Goal: Find specific page/section: Find specific page/section

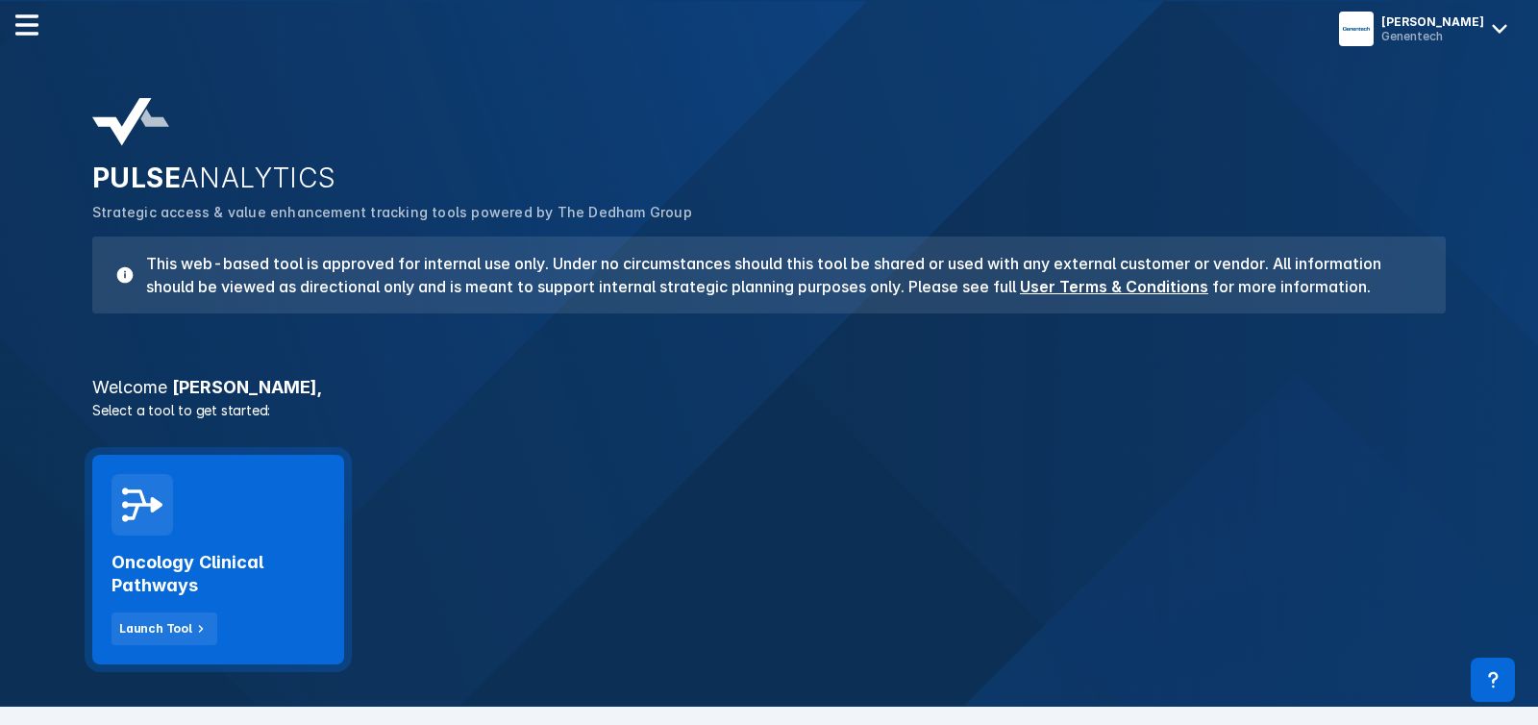
click at [178, 526] on div "Oncology Clinical Pathways Launch Tool" at bounding box center [218, 559] width 252 height 209
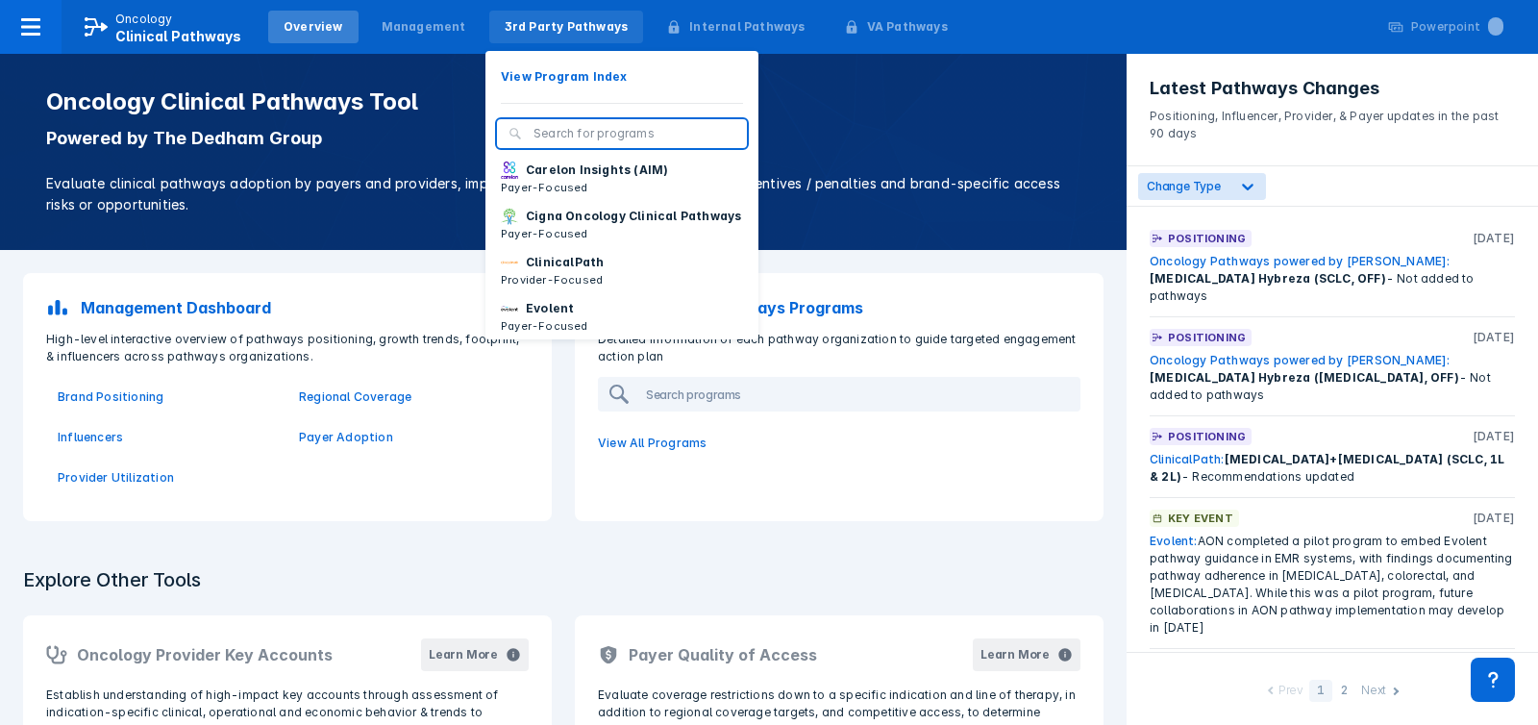
click at [557, 29] on div "3rd Party Pathways" at bounding box center [567, 26] width 124 height 17
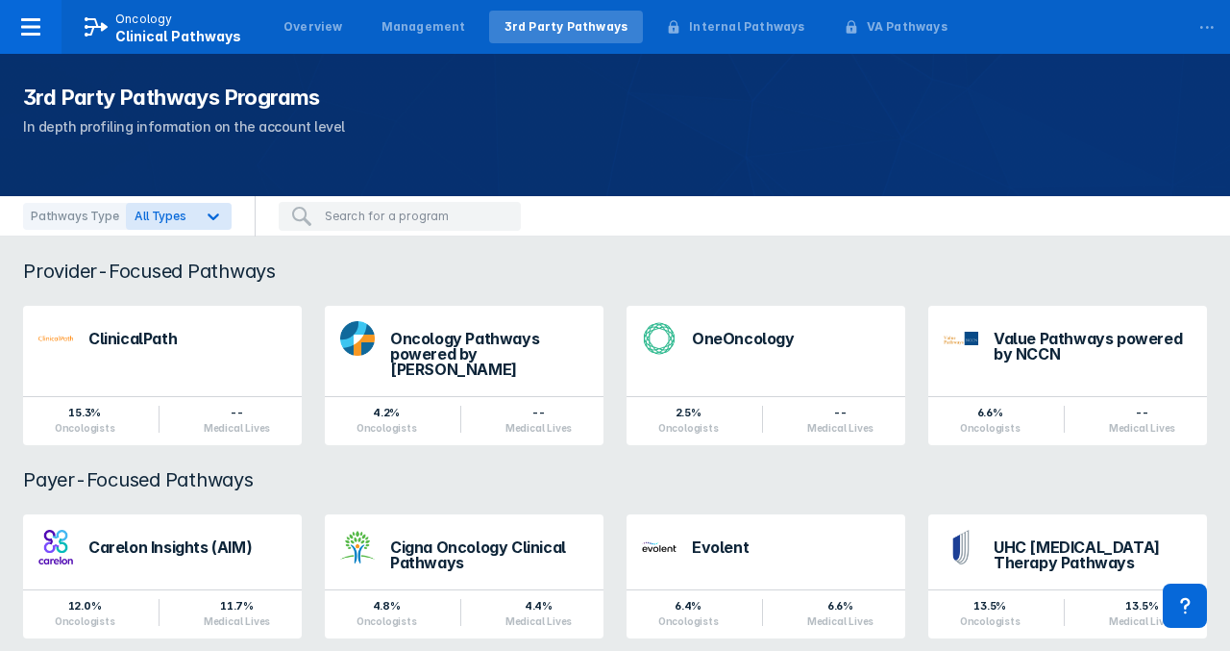
scroll to position [47, 0]
